Goal: Information Seeking & Learning: Check status

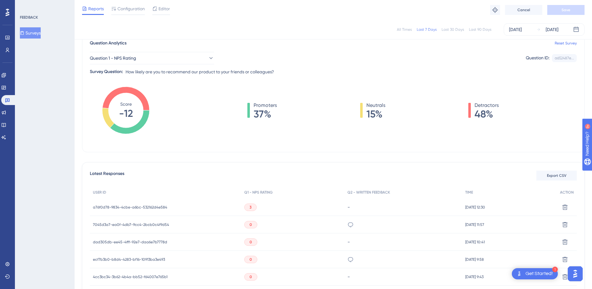
scroll to position [0, 5]
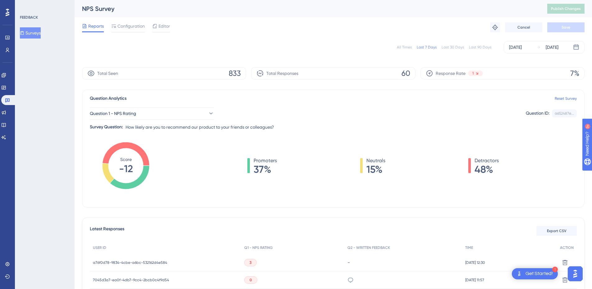
click at [453, 49] on div "Last 30 Days" at bounding box center [453, 47] width 22 height 5
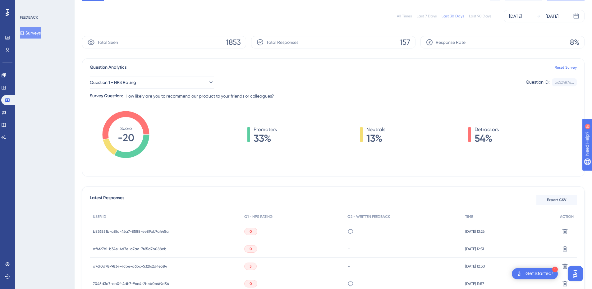
scroll to position [62, 5]
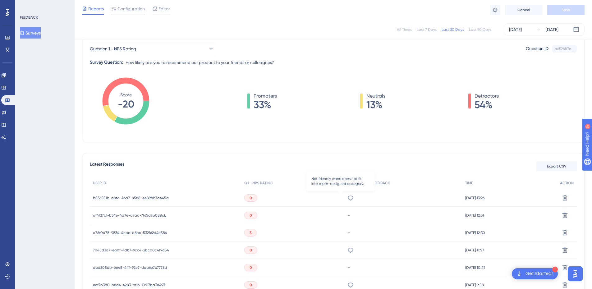
click at [348, 197] on icon at bounding box center [351, 198] width 6 height 6
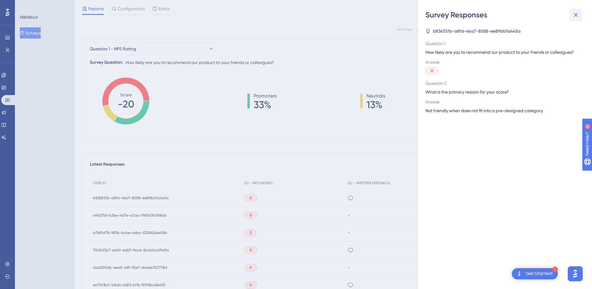
click at [579, 15] on icon at bounding box center [575, 14] width 7 height 7
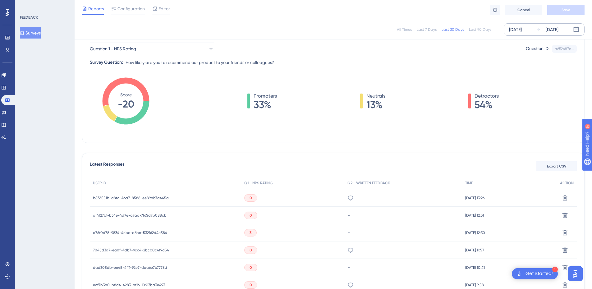
click at [576, 29] on icon at bounding box center [576, 28] width 5 height 5
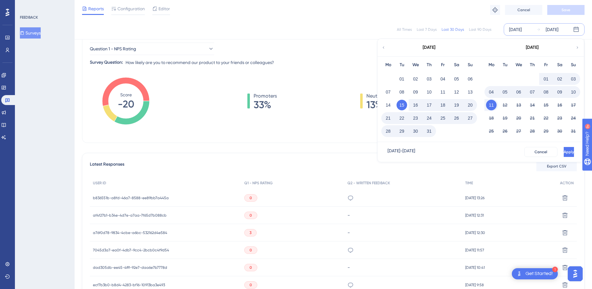
click at [575, 79] on button "03" at bounding box center [573, 79] width 11 height 11
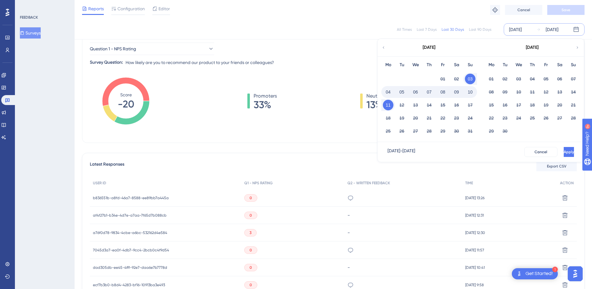
click at [468, 76] on button "03" at bounding box center [470, 79] width 11 height 11
click at [559, 30] on div "[DATE]" at bounding box center [552, 29] width 13 height 7
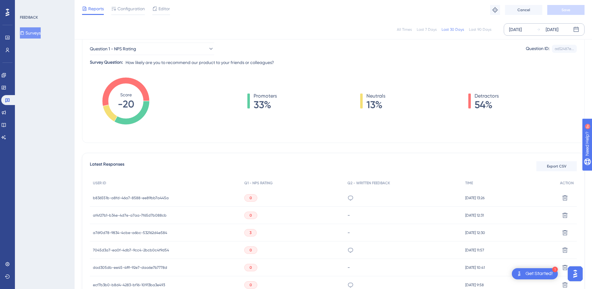
click at [559, 30] on div "[DATE]" at bounding box center [552, 29] width 13 height 7
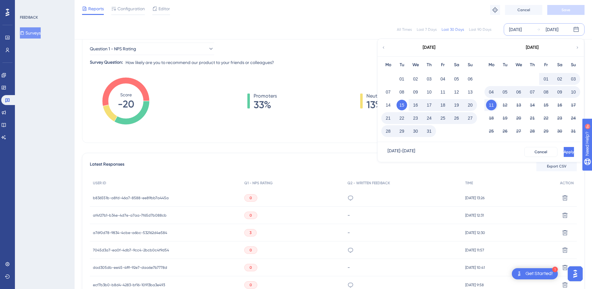
click at [401, 106] on button "15" at bounding box center [402, 105] width 11 height 11
click at [574, 79] on button "03" at bounding box center [573, 79] width 11 height 11
click at [563, 150] on span "Apply" at bounding box center [568, 152] width 10 height 5
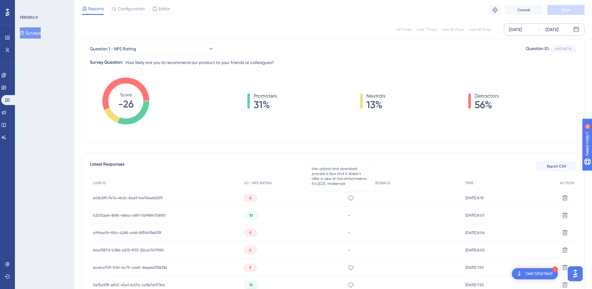
click at [348, 197] on icon at bounding box center [351, 198] width 6 height 6
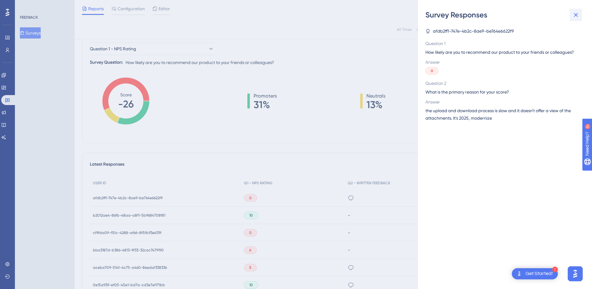
click at [580, 16] on icon at bounding box center [575, 14] width 7 height 7
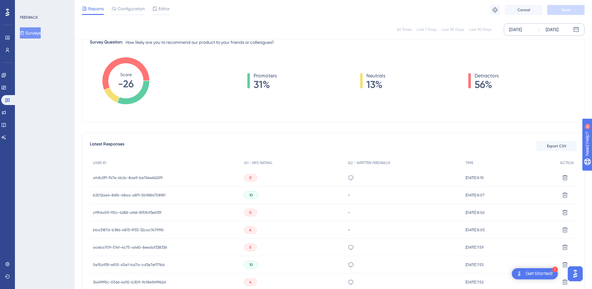
scroll to position [93, 5]
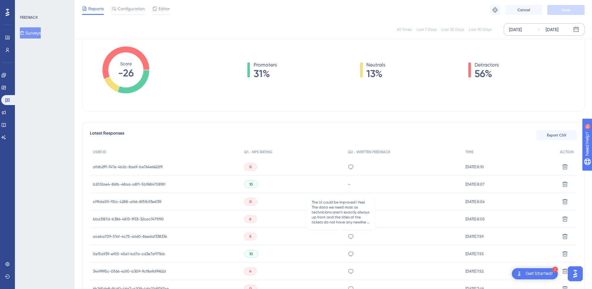
click at [348, 237] on icon at bounding box center [351, 237] width 6 height 6
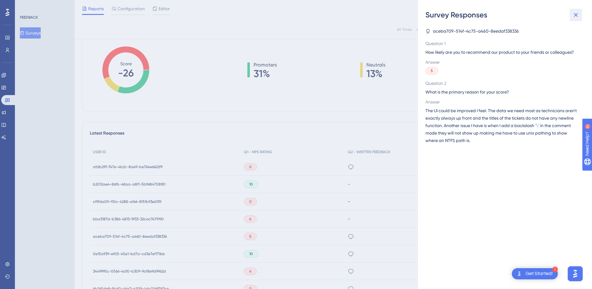
click at [575, 17] on icon at bounding box center [575, 14] width 7 height 7
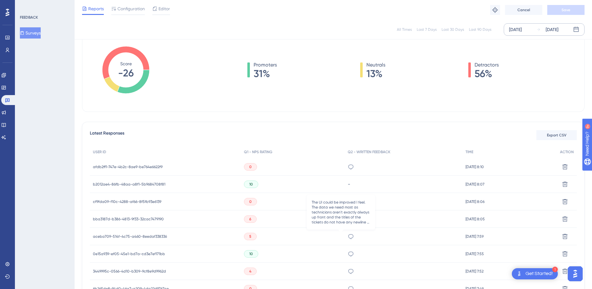
click at [348, 237] on icon at bounding box center [351, 237] width 6 height 6
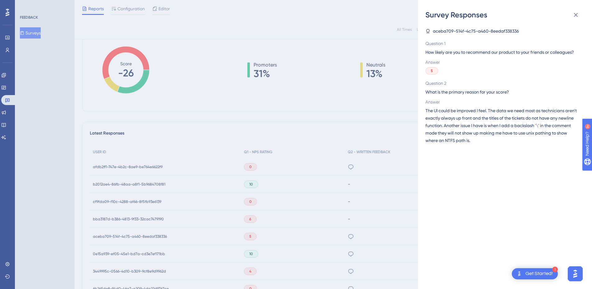
click at [340, 237] on div "Survey Responses aceba709-514f-4c75-a460-8eedaf338336 Question 1 How likely are…" at bounding box center [296, 144] width 592 height 289
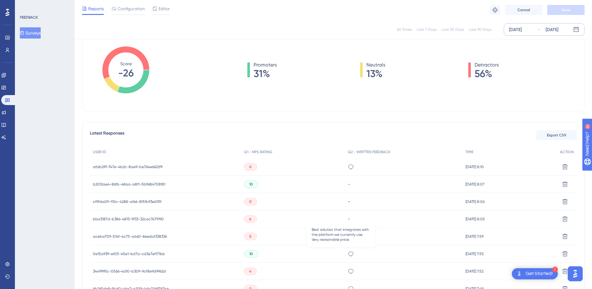
click at [348, 255] on icon at bounding box center [350, 254] width 5 height 5
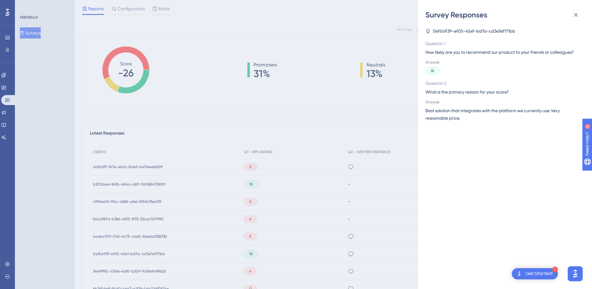
click at [352, 253] on div "Survey Responses 0e15a939-ef05-45e1-bd7a-cd3e7ef171bb Question 1 How likely are…" at bounding box center [296, 144] width 592 height 289
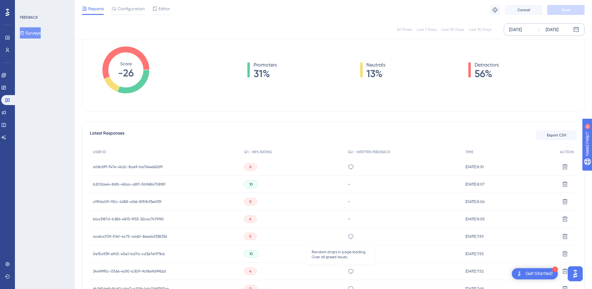
click at [348, 273] on icon at bounding box center [351, 271] width 6 height 6
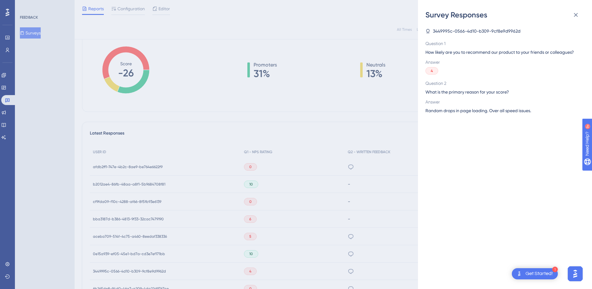
click at [371, 268] on div "Survey Responses 3449995c-0566-4d10-b309-9cf8e9d9962d Question 1 How likely are…" at bounding box center [296, 144] width 592 height 289
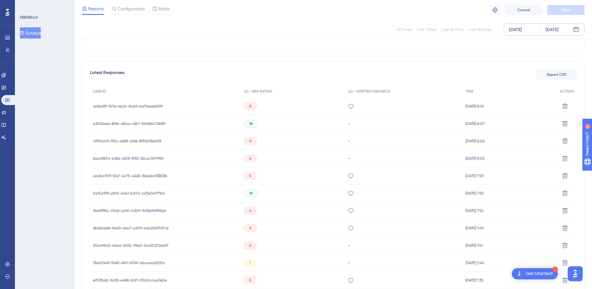
scroll to position [155, 5]
click at [348, 226] on icon at bounding box center [351, 227] width 6 height 6
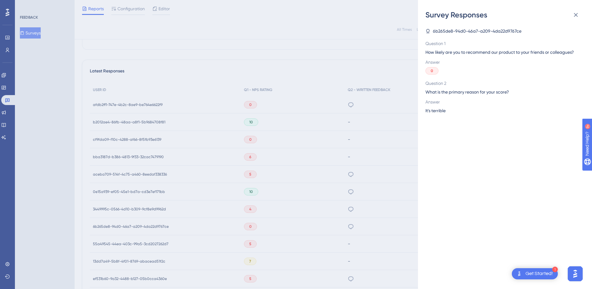
click at [361, 223] on div "Survey Responses 6b265de8-94d0-46a7-a209-4da22d9767ce Question 1 How likely are…" at bounding box center [296, 144] width 592 height 289
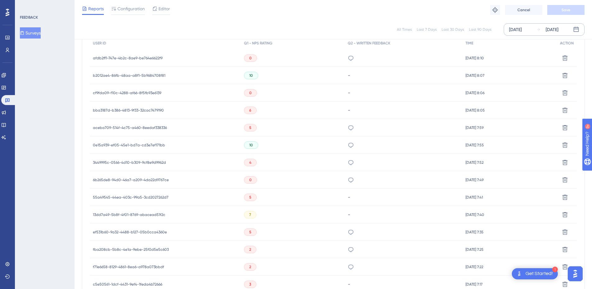
scroll to position [218, 5]
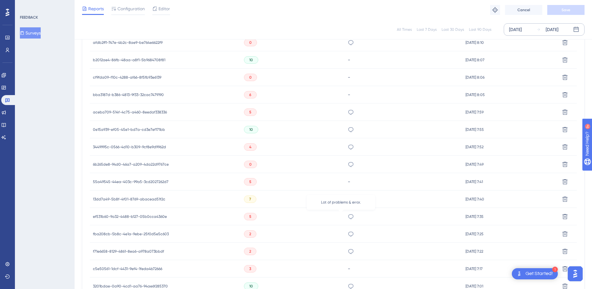
click at [348, 219] on icon at bounding box center [351, 217] width 6 height 6
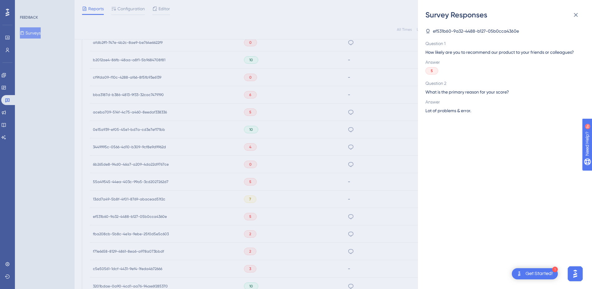
click at [359, 216] on div "Survey Responses ef531b60-9a32-4488-b127-05b0cca4360e Question 1 How likely are…" at bounding box center [296, 144] width 592 height 289
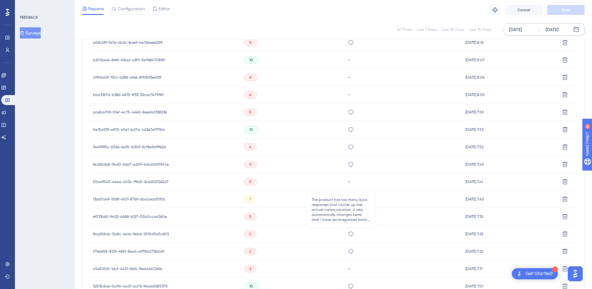
click at [348, 234] on icon at bounding box center [351, 234] width 6 height 6
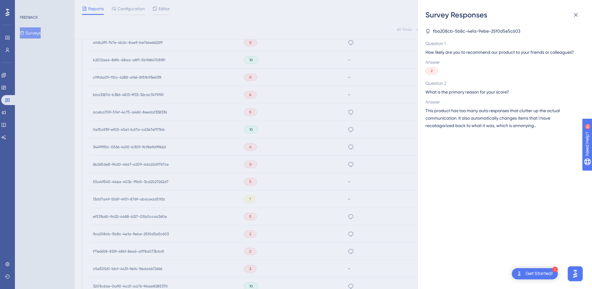
click at [359, 234] on div "Survey Responses fba208cb-5b8c-4e1a-9ebe-25f0d5e5c603 Question 1 How likely are…" at bounding box center [296, 144] width 592 height 289
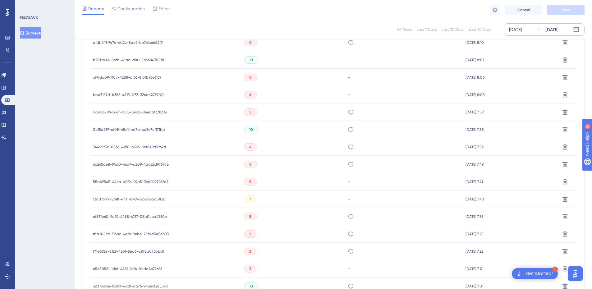
click at [345, 252] on div "too slow and sluggish" at bounding box center [404, 251] width 118 height 17
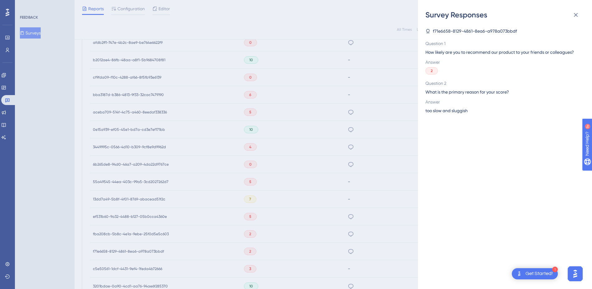
click at [370, 245] on div "Survey Responses f71e6658-8129-4861-8ea6-a978a073bbdf Question 1 How likely are…" at bounding box center [296, 144] width 592 height 289
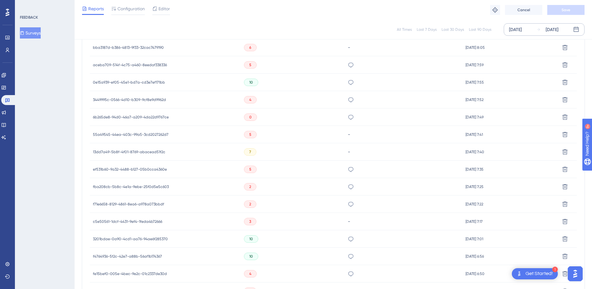
scroll to position [280, 5]
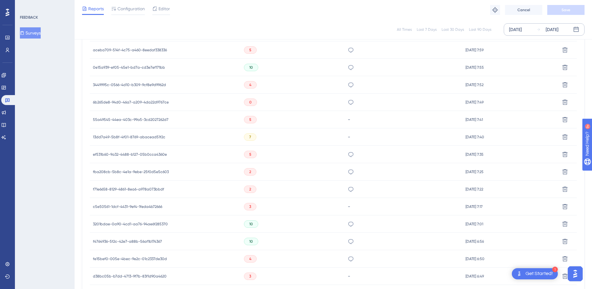
click at [345, 225] on div "Works well and integrates with 365" at bounding box center [404, 223] width 118 height 17
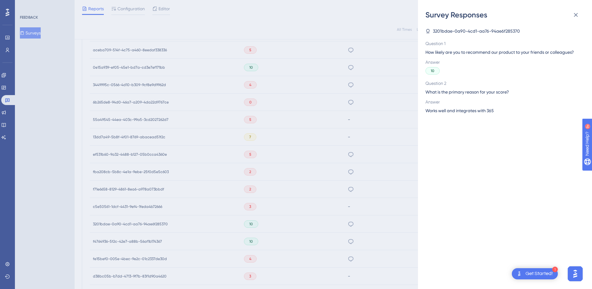
click at [356, 257] on div "Survey Responses 3201bdae-0a90-4cd1-aa76-94ae6f285370 Question 1 How likely are…" at bounding box center [296, 144] width 592 height 289
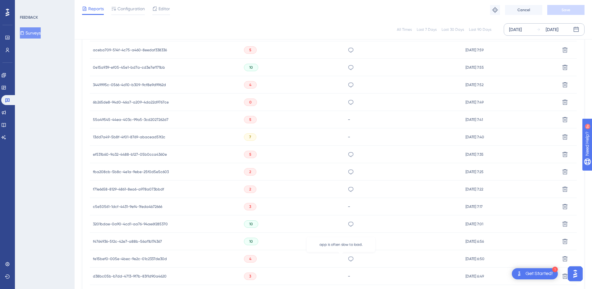
click at [348, 257] on icon at bounding box center [351, 259] width 6 height 6
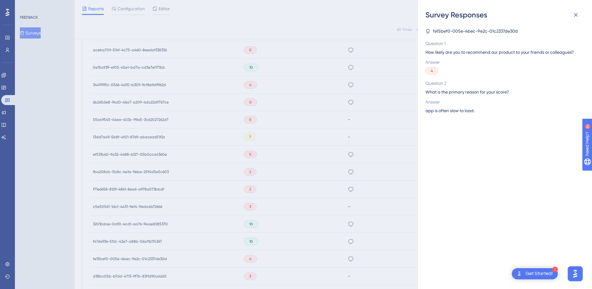
click at [366, 248] on div "Survey Responses fe15bef0-005e-4bec-9e2c-01c2337de30d Question 1 How likely are…" at bounding box center [296, 144] width 592 height 289
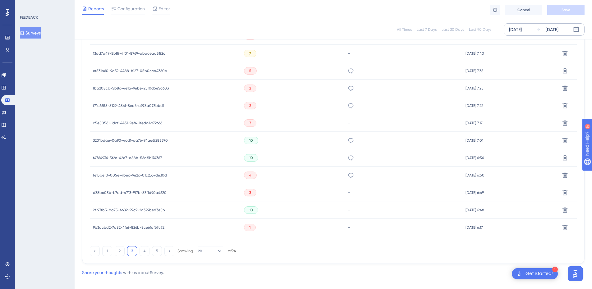
scroll to position [371, 5]
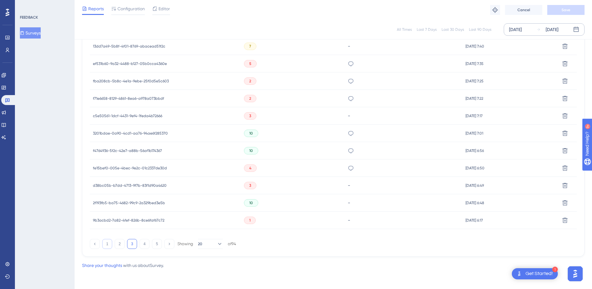
click at [102, 244] on button "1" at bounding box center [107, 244] width 10 height 10
click at [115, 246] on button "2" at bounding box center [120, 244] width 10 height 10
click at [127, 246] on button "3" at bounding box center [132, 244] width 10 height 10
click at [140, 244] on button "4" at bounding box center [145, 244] width 10 height 10
click at [155, 246] on button "5" at bounding box center [157, 244] width 10 height 10
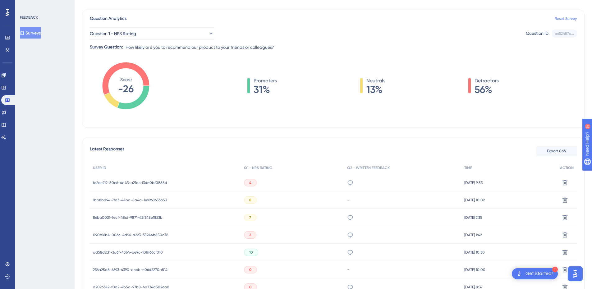
scroll to position [0, 5]
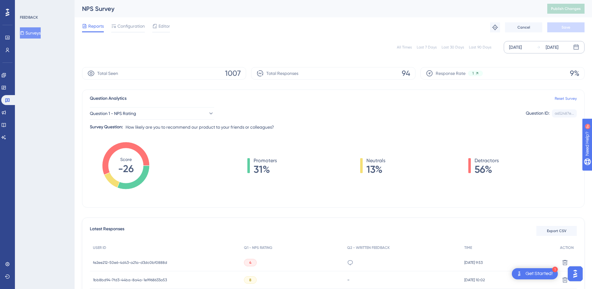
click at [473, 46] on div "Last 90 Days" at bounding box center [480, 47] width 22 height 5
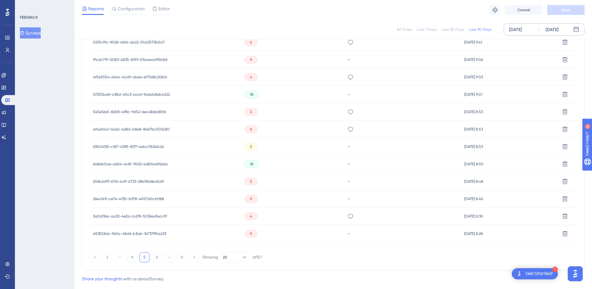
scroll to position [371, 5]
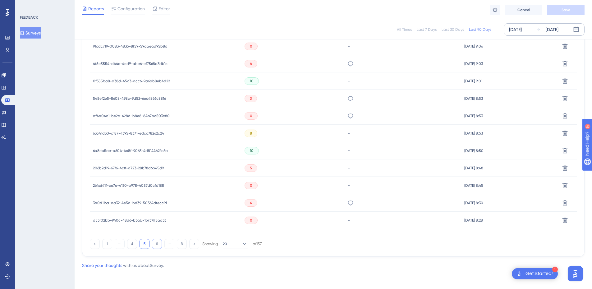
click at [156, 244] on button "6" at bounding box center [157, 244] width 10 height 10
click at [177, 244] on button "8" at bounding box center [182, 244] width 10 height 10
click at [347, 132] on icon at bounding box center [350, 133] width 6 height 6
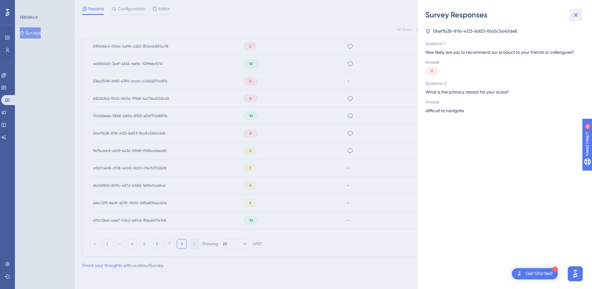
click at [581, 12] on button at bounding box center [576, 15] width 12 height 12
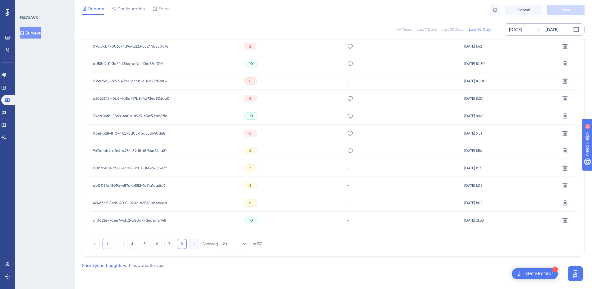
click at [102, 244] on button "1" at bounding box center [107, 244] width 10 height 10
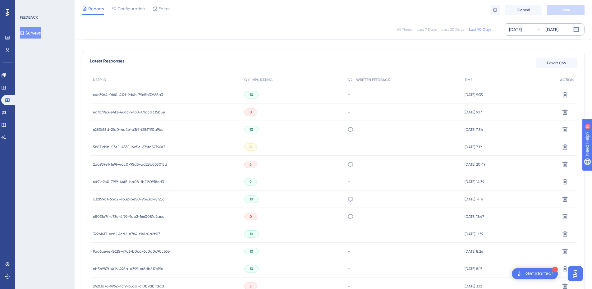
scroll to position [0, 5]
